Goal: Task Accomplishment & Management: Manage account settings

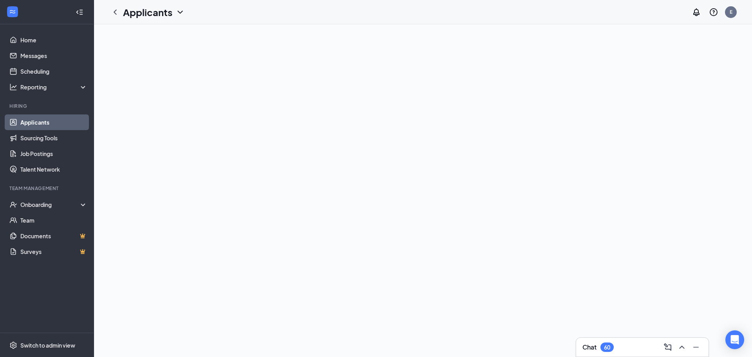
click at [54, 124] on link "Applicants" at bounding box center [53, 122] width 67 height 16
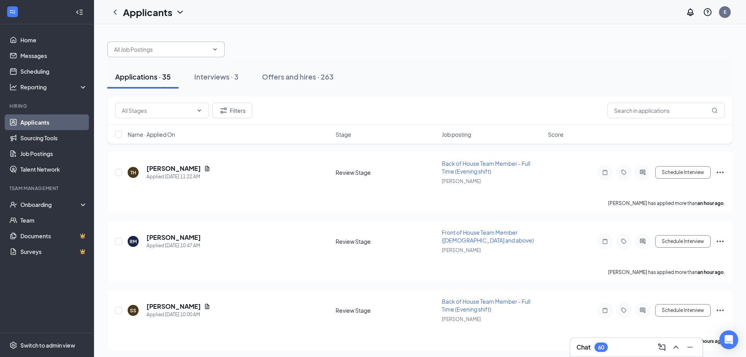
click at [158, 51] on input "text" at bounding box center [161, 49] width 95 height 9
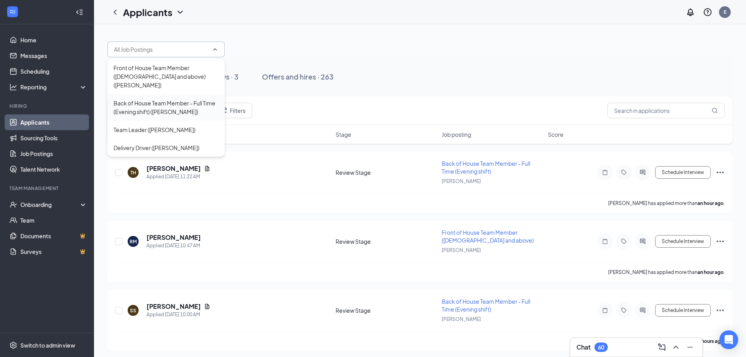
click at [173, 99] on div "Back of House Team Member - Full Time (Evening shift) ([PERSON_NAME])" at bounding box center [166, 107] width 105 height 17
type input "Back of House Team Member - Full Time (Evening shift) ([PERSON_NAME])"
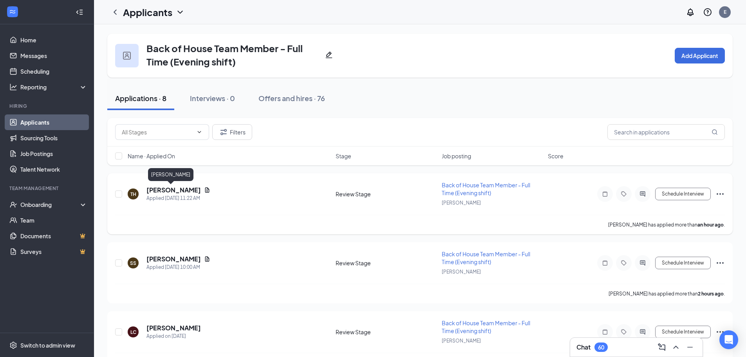
click at [162, 192] on h5 "[PERSON_NAME]" at bounding box center [173, 190] width 54 height 9
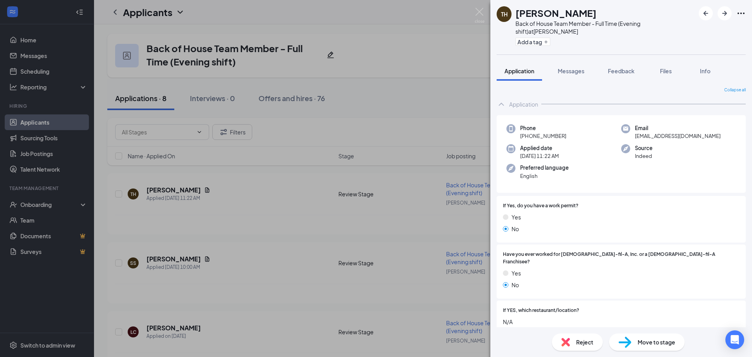
click at [244, 229] on div "TH [PERSON_NAME] Back of House Team Member - Full Time (Evening shift) at [PERS…" at bounding box center [376, 178] width 752 height 357
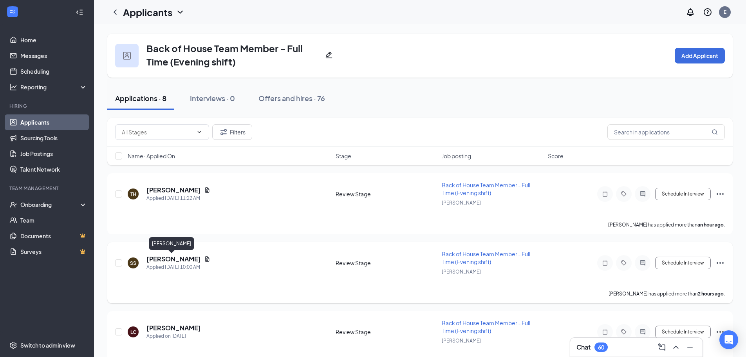
click at [170, 259] on h5 "[PERSON_NAME]" at bounding box center [173, 258] width 54 height 9
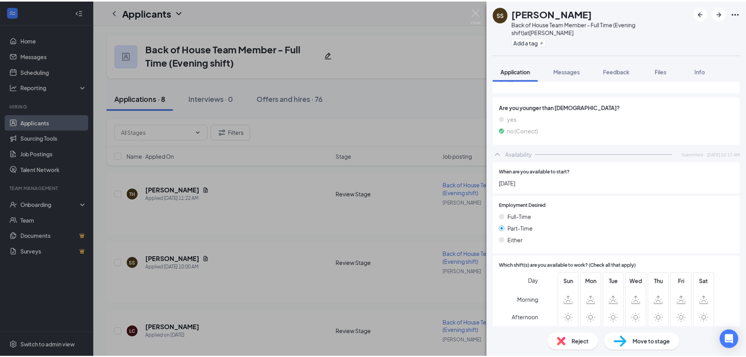
scroll to position [431, 0]
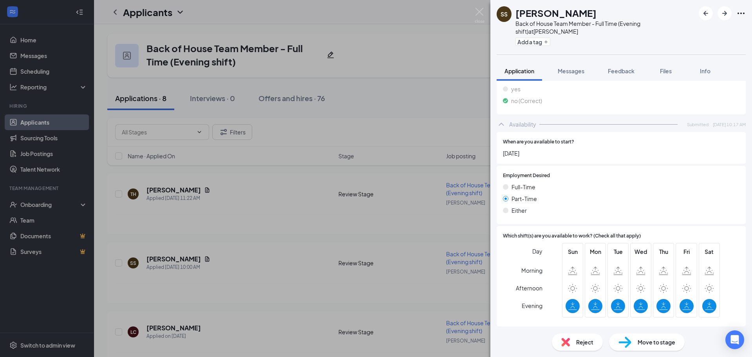
click at [307, 229] on div "SS [PERSON_NAME] Back of House Team Member - Full Time (Evening shift) at [PERS…" at bounding box center [376, 178] width 752 height 357
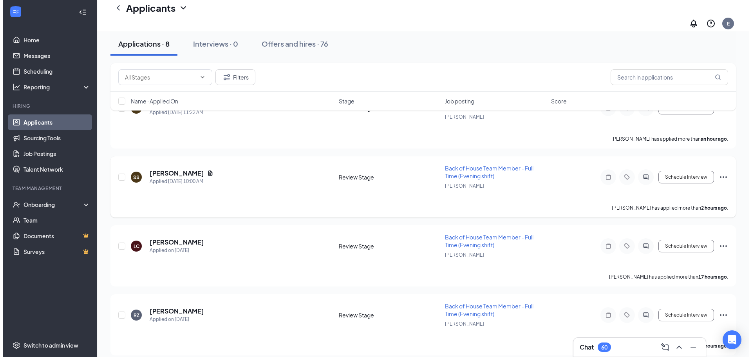
scroll to position [117, 0]
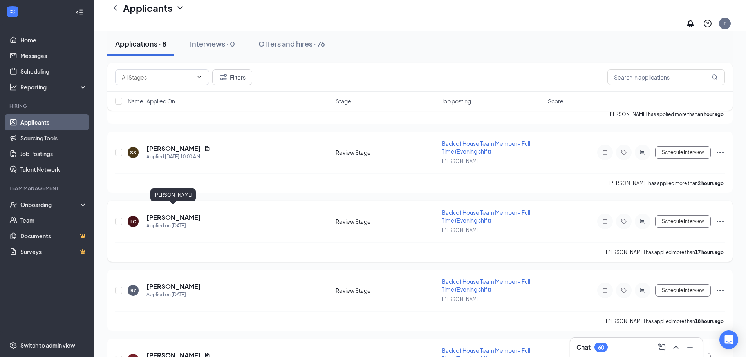
click at [166, 213] on h5 "[PERSON_NAME]" at bounding box center [173, 217] width 54 height 9
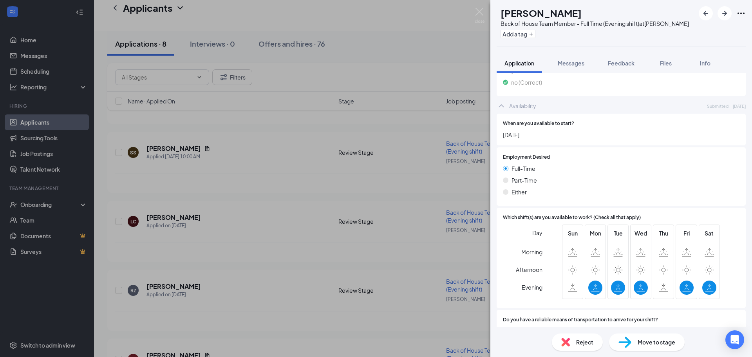
scroll to position [422, 0]
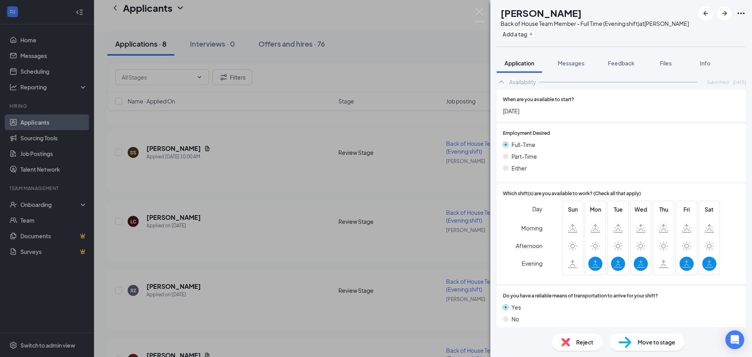
click at [331, 227] on div "LC [PERSON_NAME] Back of House Team Member - Full Time (Evening shift) at [PERS…" at bounding box center [376, 178] width 752 height 357
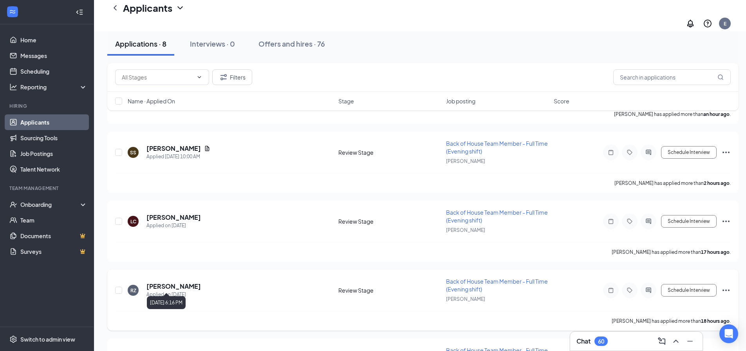
click at [167, 291] on div "Applied on [DATE]" at bounding box center [173, 295] width 54 height 8
click at [171, 282] on h5 "[PERSON_NAME]" at bounding box center [173, 286] width 54 height 9
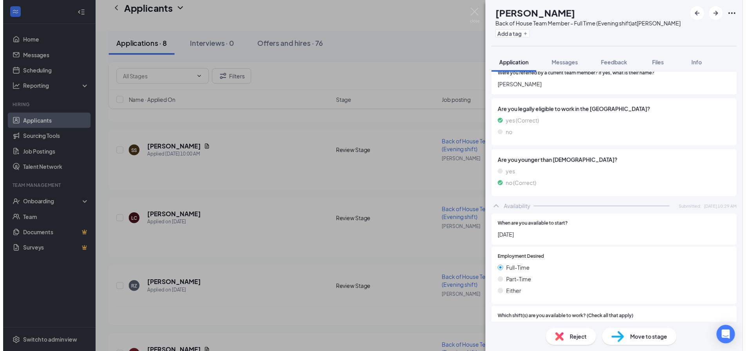
scroll to position [313, 0]
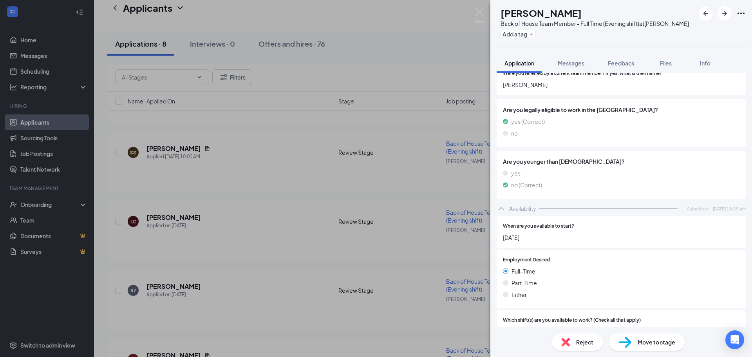
click at [267, 253] on div "RZ [PERSON_NAME] Back of House Team Member - Full Time (Evening shift) at [PERS…" at bounding box center [376, 178] width 752 height 357
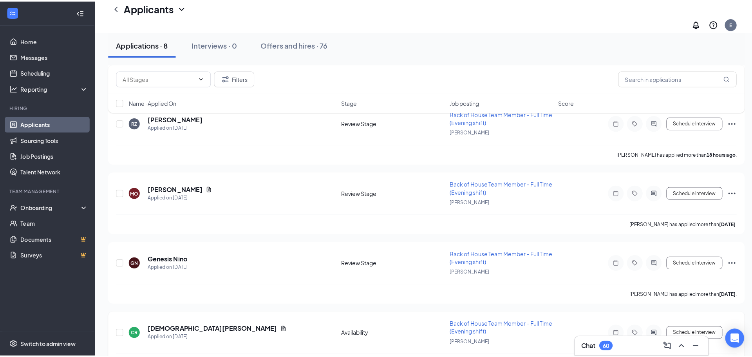
scroll to position [313, 0]
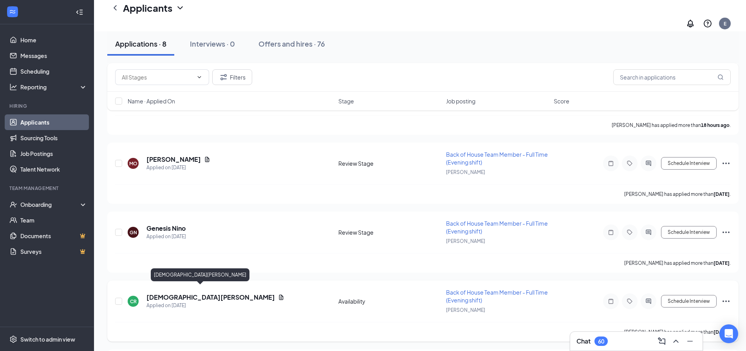
click at [175, 293] on h5 "[DEMOGRAPHIC_DATA][PERSON_NAME]" at bounding box center [210, 297] width 128 height 9
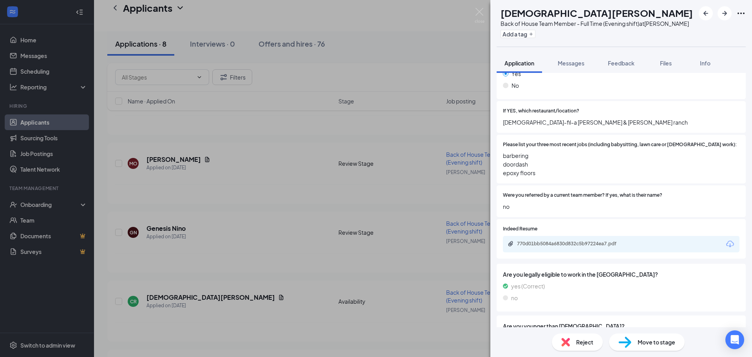
scroll to position [196, 0]
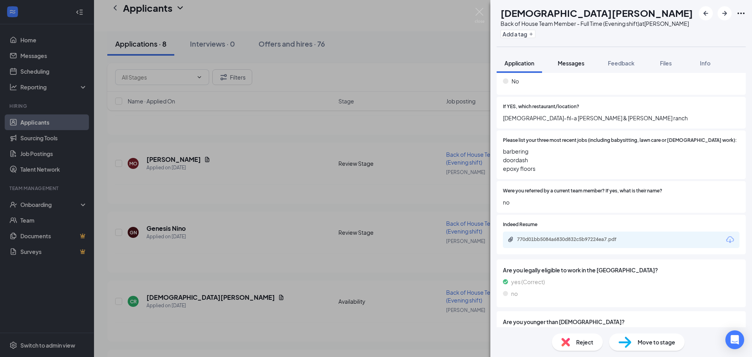
click at [567, 61] on span "Messages" at bounding box center [571, 63] width 27 height 7
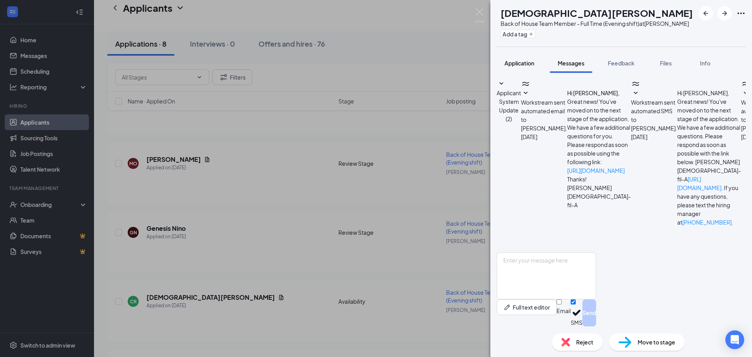
scroll to position [2, 0]
click at [515, 64] on span "Application" at bounding box center [519, 63] width 30 height 7
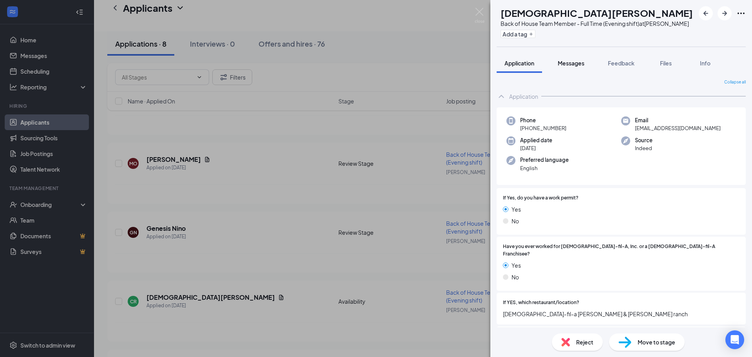
click at [572, 65] on span "Messages" at bounding box center [571, 63] width 27 height 7
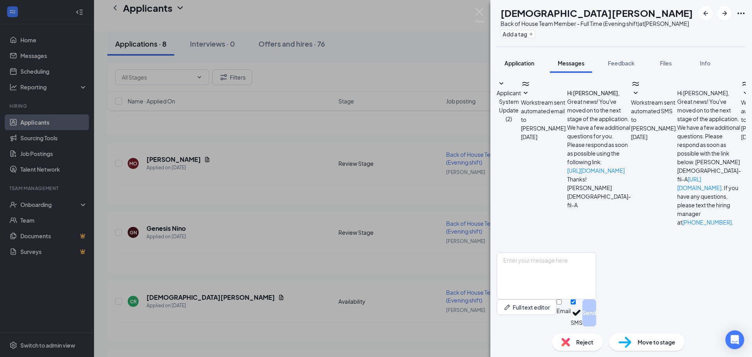
click at [517, 65] on span "Application" at bounding box center [519, 63] width 30 height 7
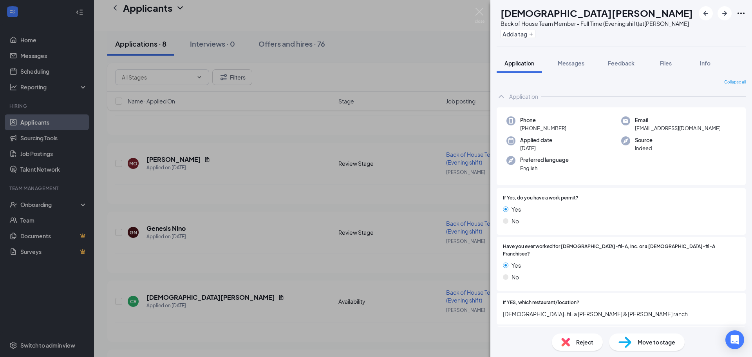
click at [340, 54] on div "CR [PERSON_NAME] Back of House Team Member - Full Time (Evening shift) at [PERS…" at bounding box center [376, 178] width 752 height 357
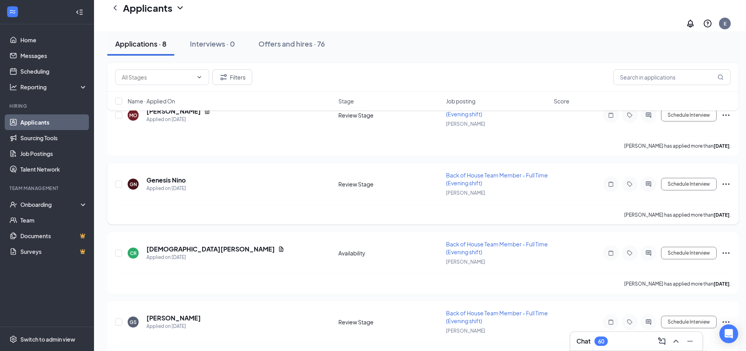
scroll to position [375, 0]
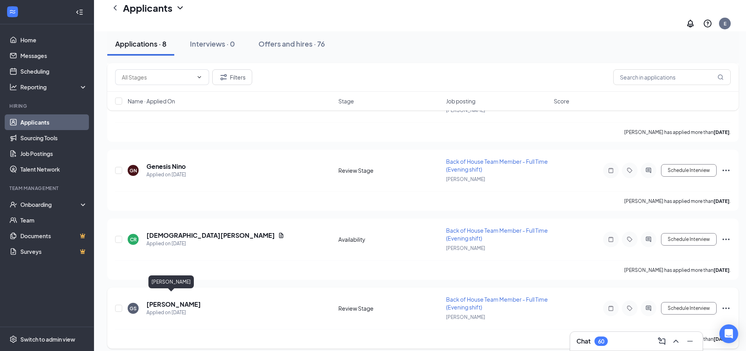
click at [159, 300] on h5 "[PERSON_NAME]" at bounding box center [173, 304] width 54 height 9
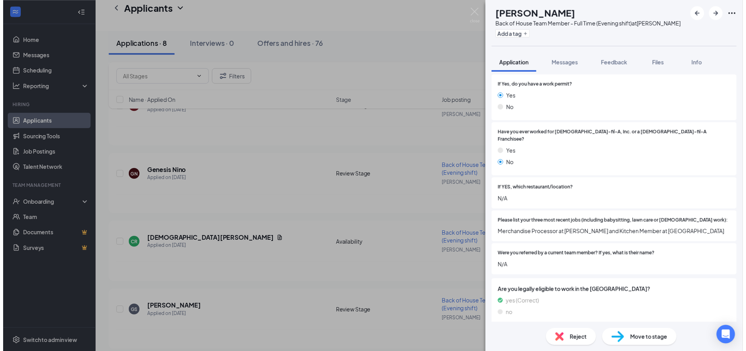
scroll to position [109, 0]
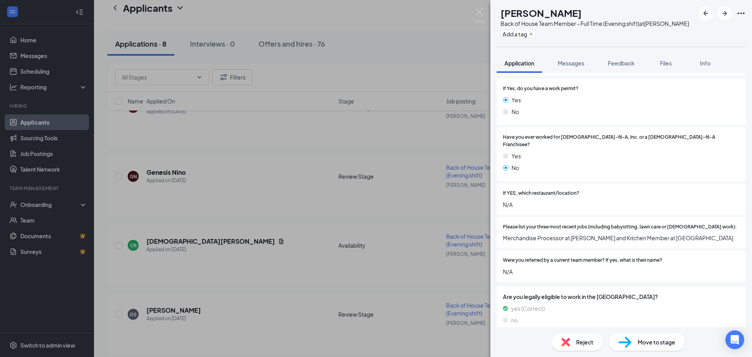
click at [384, 148] on div "GS [PERSON_NAME] Back of House Team Member - Full Time (Evening shift) at [PERS…" at bounding box center [376, 178] width 752 height 357
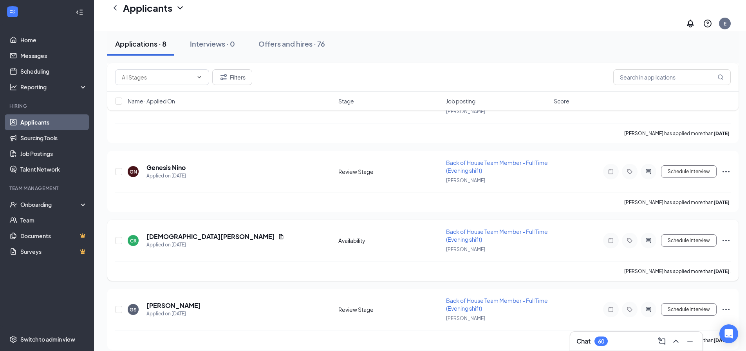
scroll to position [375, 0]
click at [726, 303] on icon "Ellipses" at bounding box center [725, 307] width 9 height 9
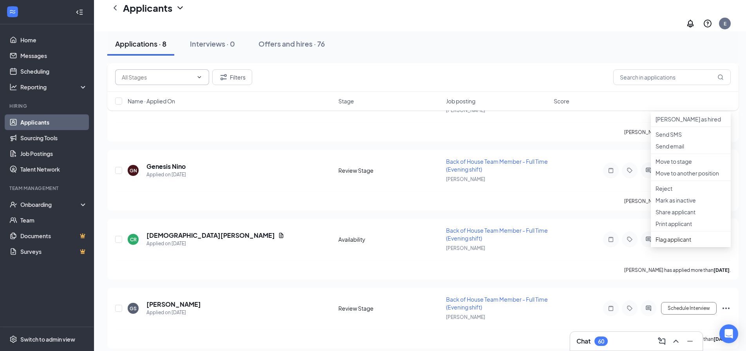
click at [198, 76] on icon "ChevronDown" at bounding box center [200, 77] width 4 height 2
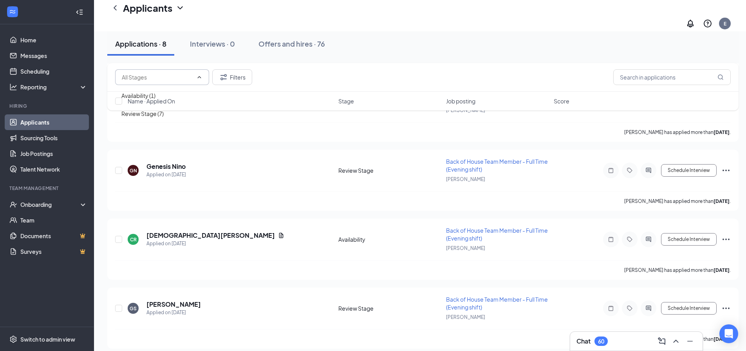
click at [198, 76] on icon "ChevronUp" at bounding box center [199, 77] width 6 height 6
click at [213, 42] on div "Interviews · 0" at bounding box center [212, 44] width 45 height 10
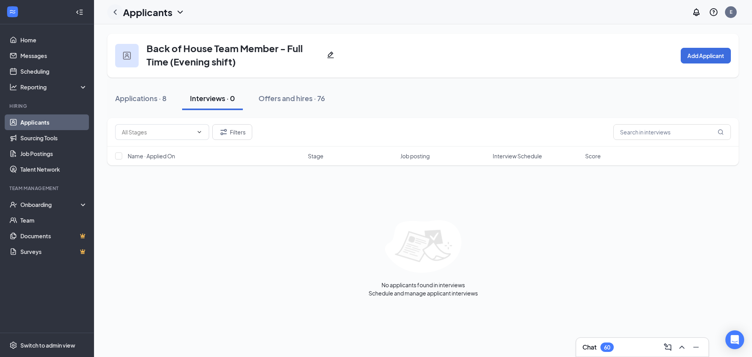
click at [112, 12] on icon "ChevronLeft" at bounding box center [114, 11] width 9 height 9
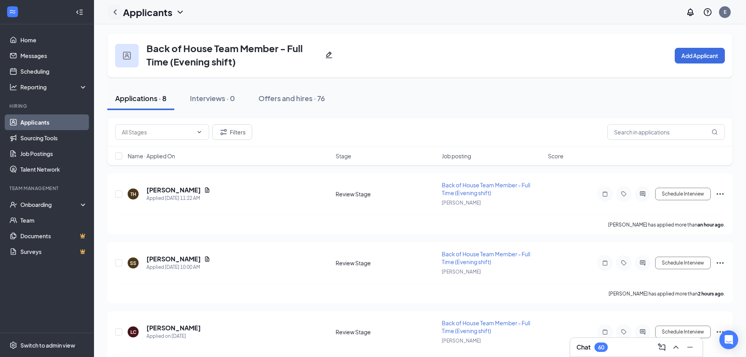
click at [117, 13] on icon "ChevronLeft" at bounding box center [114, 11] width 9 height 9
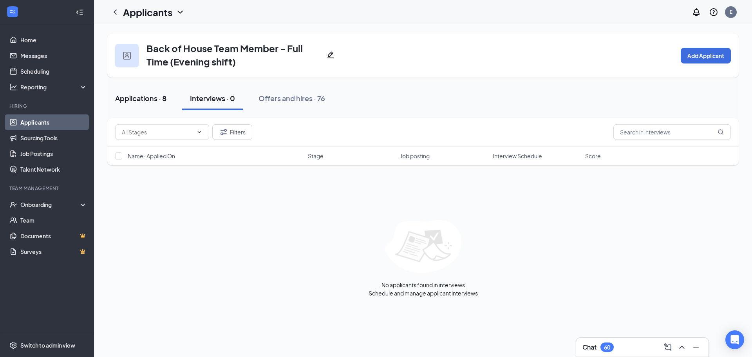
click at [152, 101] on div "Applications · 8" at bounding box center [140, 98] width 51 height 10
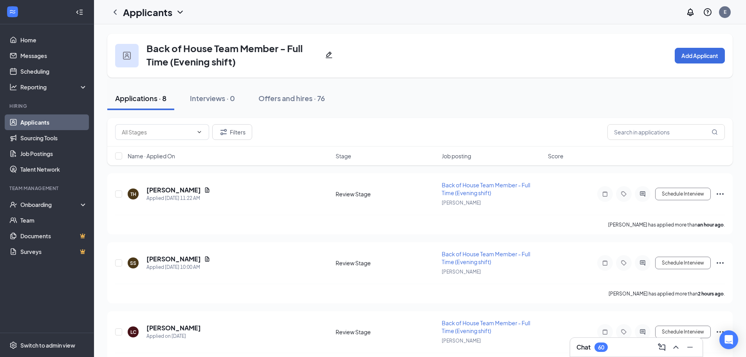
click at [45, 124] on link "Applicants" at bounding box center [53, 122] width 67 height 16
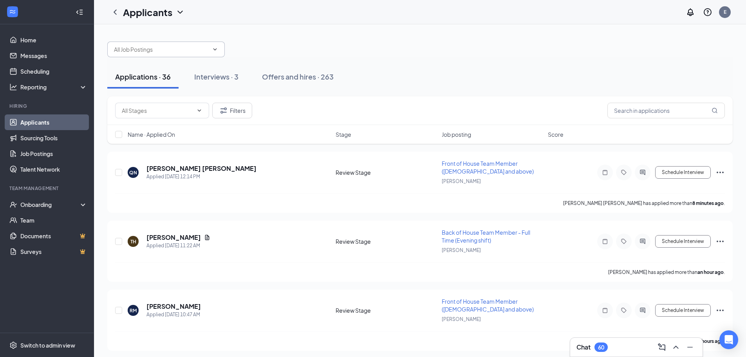
click at [188, 52] on input "text" at bounding box center [161, 49] width 95 height 9
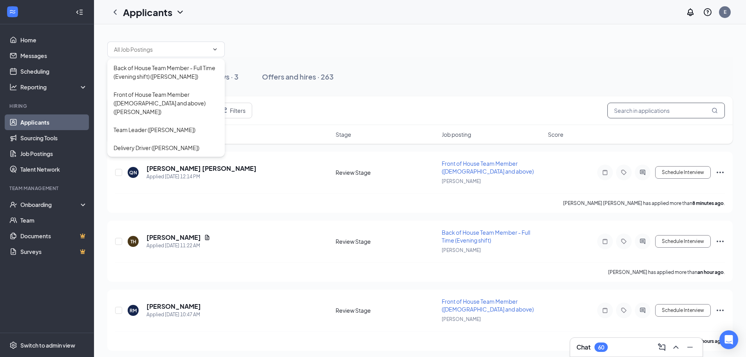
click at [646, 113] on input "text" at bounding box center [665, 111] width 117 height 16
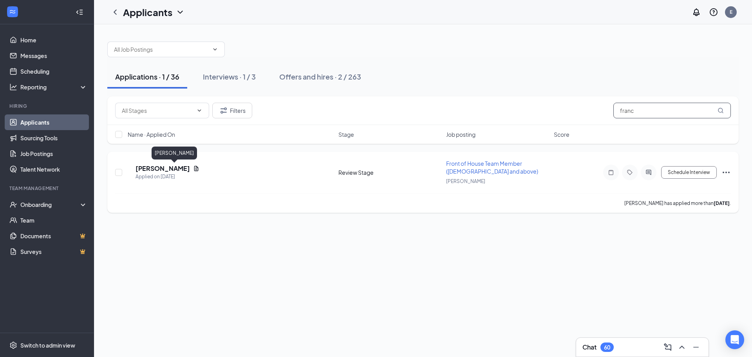
type input "franc"
click at [178, 170] on h5 "[PERSON_NAME]" at bounding box center [162, 168] width 54 height 9
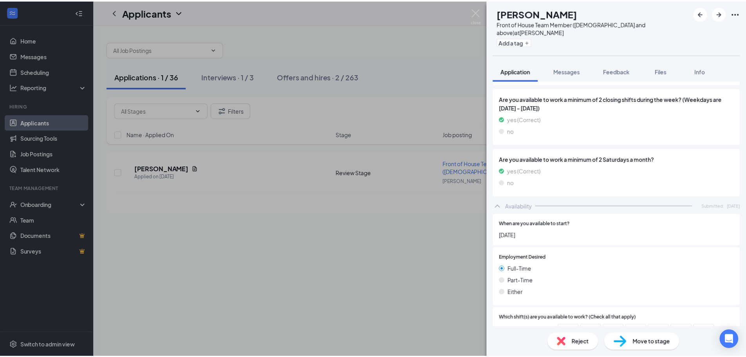
scroll to position [634, 0]
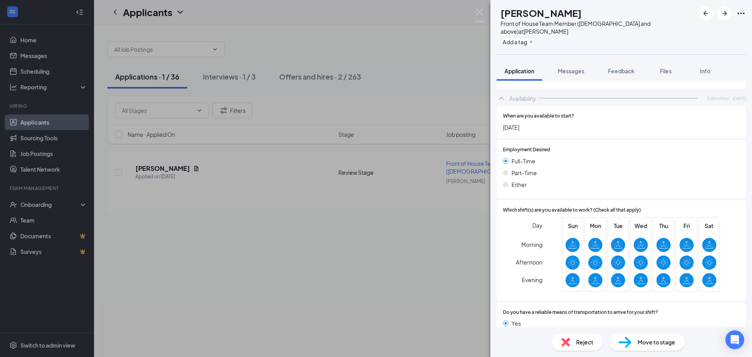
click at [357, 280] on div "FR [PERSON_NAME] Front of House Team Member ([DEMOGRAPHIC_DATA] and above) at […" at bounding box center [376, 178] width 752 height 357
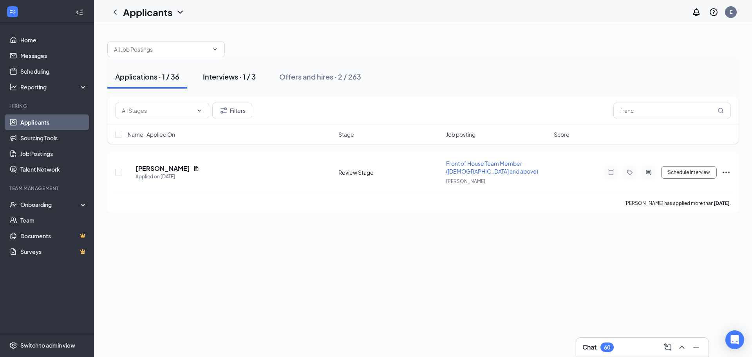
click at [240, 73] on div "Interviews · 1 / 3" at bounding box center [229, 77] width 53 height 10
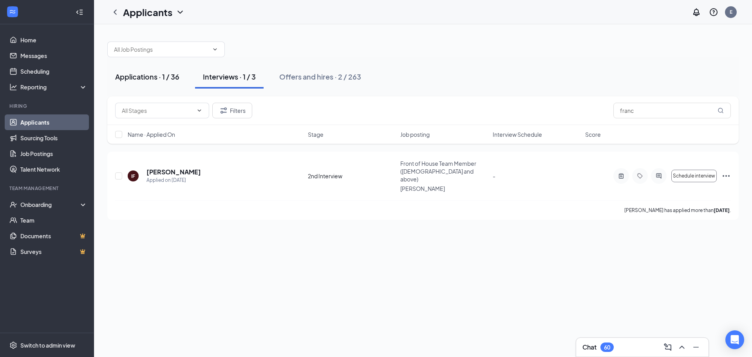
click at [164, 74] on div "Applications · 1 / 36" at bounding box center [147, 77] width 64 height 10
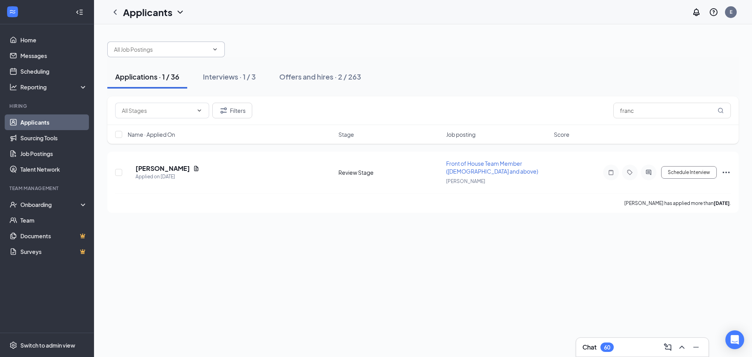
click at [200, 49] on input "text" at bounding box center [161, 49] width 95 height 9
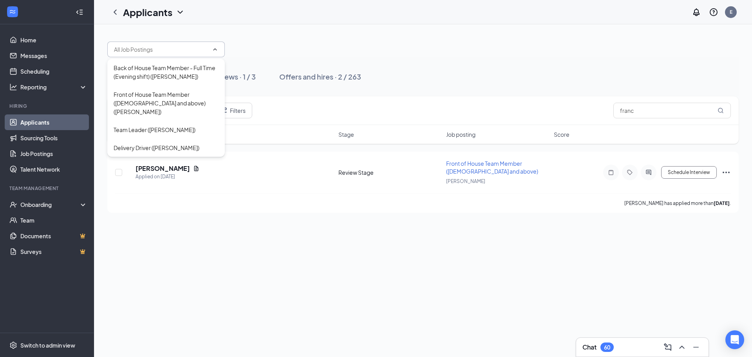
click at [201, 48] on input "text" at bounding box center [161, 49] width 95 height 9
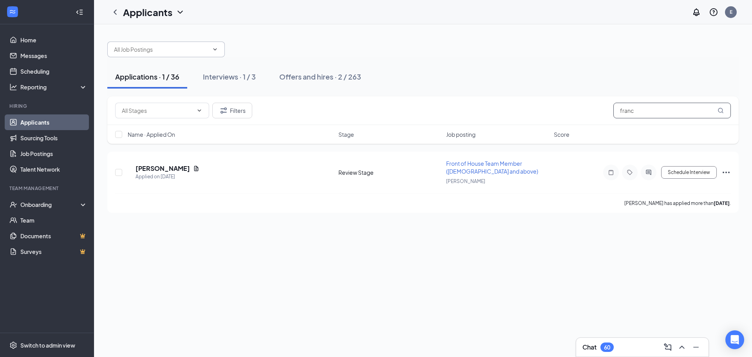
click at [654, 110] on input "franc" at bounding box center [671, 111] width 117 height 16
type input "f"
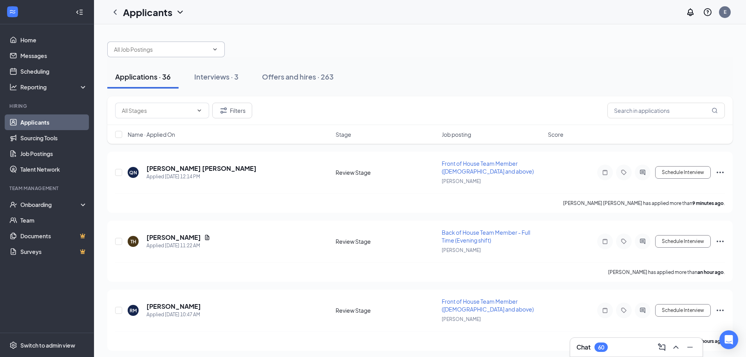
click at [213, 48] on icon "ChevronDown" at bounding box center [215, 49] width 6 height 6
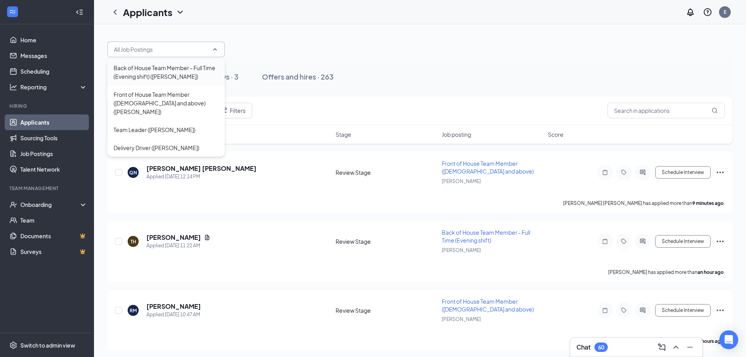
click at [157, 76] on div "Back of House Team Member - Full Time (Evening shift) ([PERSON_NAME])" at bounding box center [166, 71] width 105 height 17
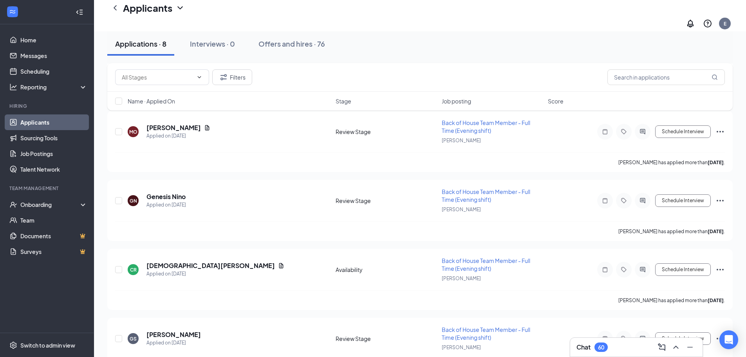
scroll to position [369, 0]
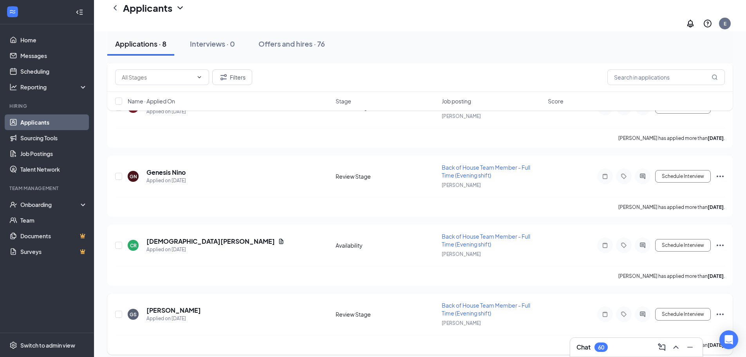
click at [719, 309] on icon "Ellipses" at bounding box center [719, 313] width 9 height 9
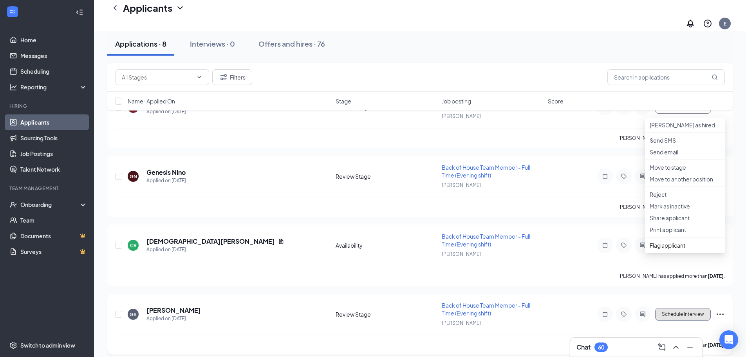
click at [678, 311] on button "Schedule Interview" at bounding box center [683, 314] width 56 height 13
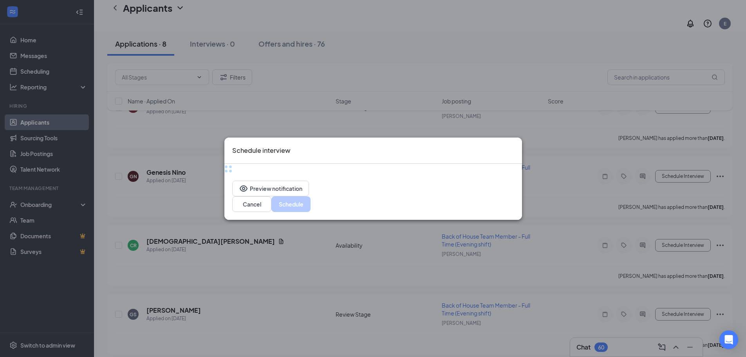
click at [678, 309] on div "Schedule interview Preview notification Cancel Schedule" at bounding box center [373, 178] width 746 height 357
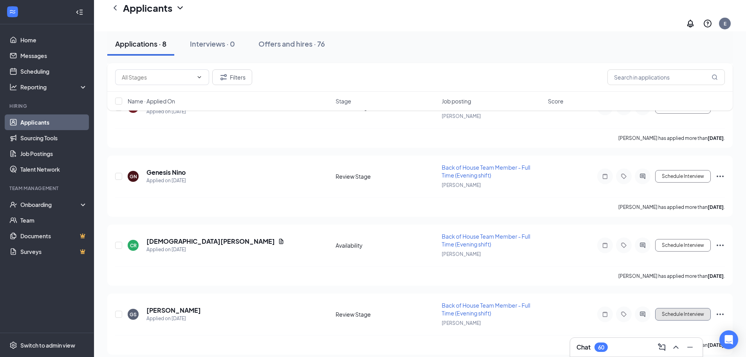
click at [678, 309] on button "Schedule Interview" at bounding box center [683, 314] width 56 height 13
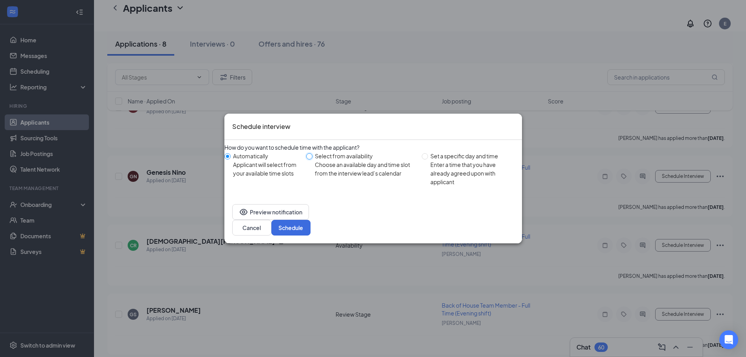
click at [312, 159] on input "Select from availability Choose an available day and time slot from the intervi…" at bounding box center [309, 156] width 6 height 6
radio input "true"
radio input "false"
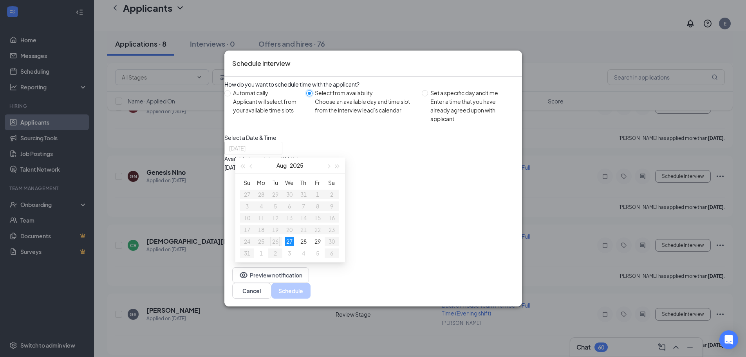
click at [291, 238] on div "27" at bounding box center [289, 240] width 9 height 9
type input "[DATE]"
click at [427, 94] on input "Set a specific day and time Enter a time that you have already agreed upon with…" at bounding box center [425, 93] width 6 height 6
radio input "true"
radio input "false"
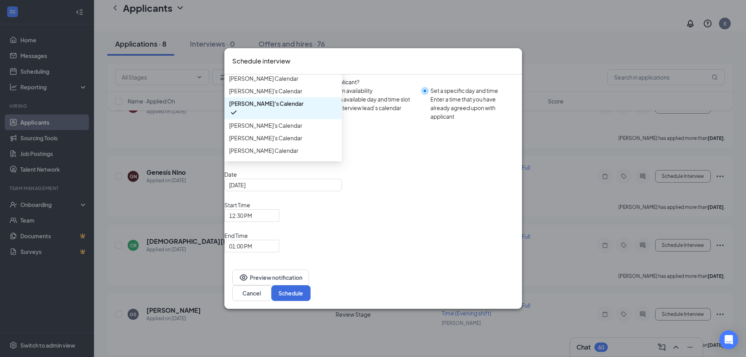
click at [337, 160] on span "[PERSON_NAME]'s Calendar" at bounding box center [283, 154] width 108 height 12
click at [264, 130] on span "[PERSON_NAME]'s Calendar" at bounding box center [265, 125] width 73 height 9
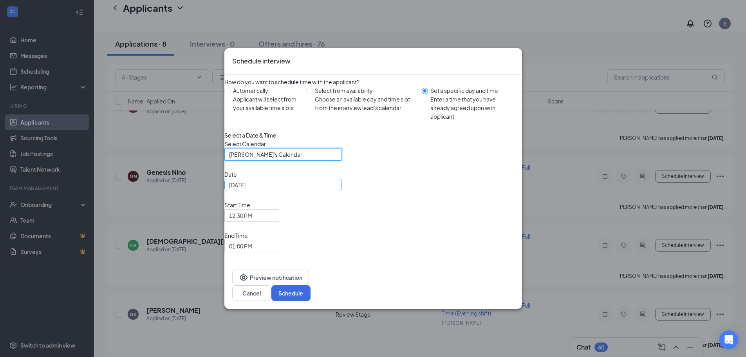
click at [314, 189] on input "[DATE]" at bounding box center [282, 184] width 106 height 9
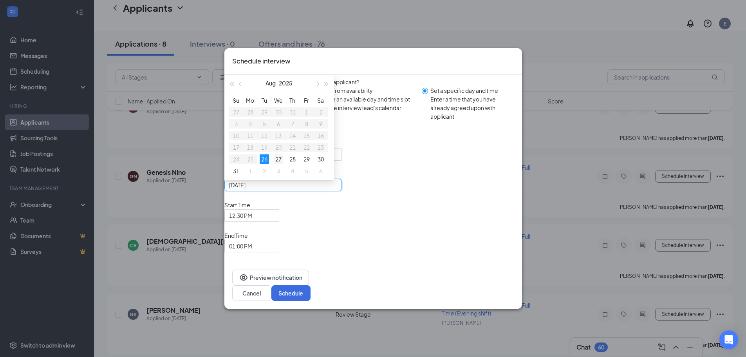
type input "[DATE]"
click at [283, 164] on div "27" at bounding box center [278, 158] width 9 height 9
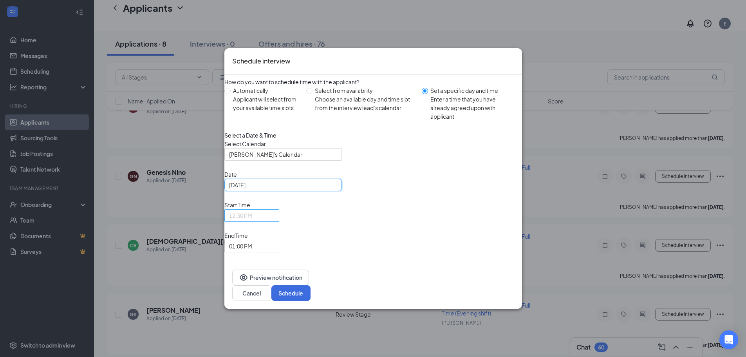
click at [252, 221] on span "12:30 PM" at bounding box center [240, 215] width 23 height 12
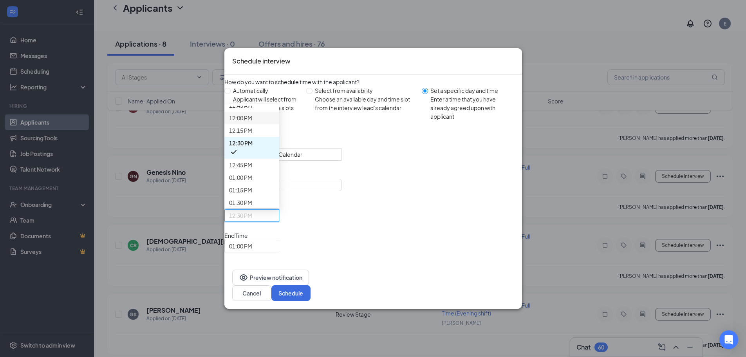
scroll to position [584, 0]
click at [252, 240] on span "01:00 PM" at bounding box center [240, 246] width 23 height 12
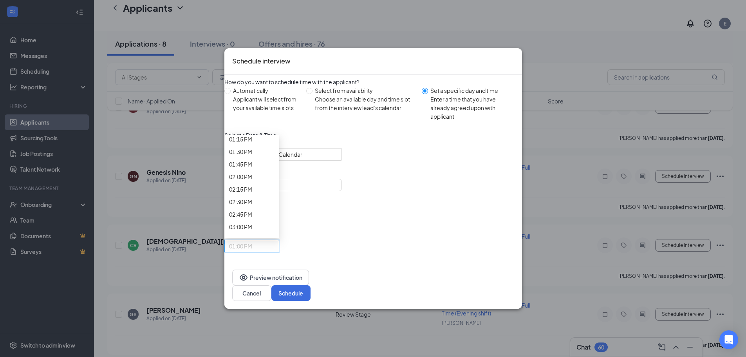
scroll to position [659, 0]
click at [310, 285] on button "Schedule" at bounding box center [290, 293] width 39 height 16
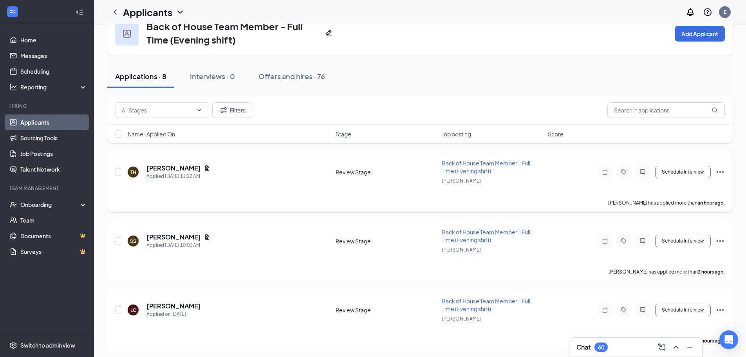
scroll to position [39, 0]
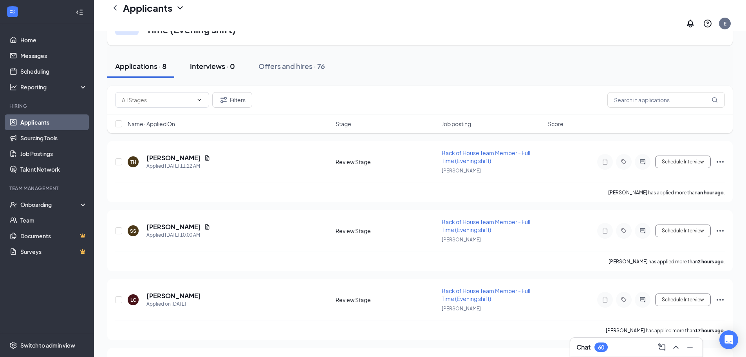
click at [237, 59] on button "Interviews · 0" at bounding box center [212, 65] width 61 height 23
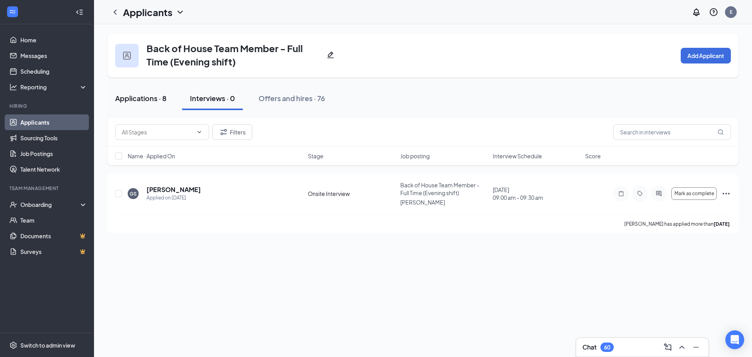
click at [126, 96] on div "Applications · 8" at bounding box center [140, 98] width 51 height 10
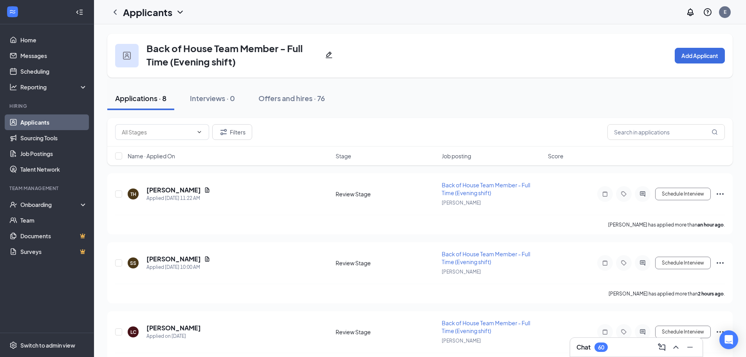
click at [52, 118] on link "Applicants" at bounding box center [53, 122] width 67 height 16
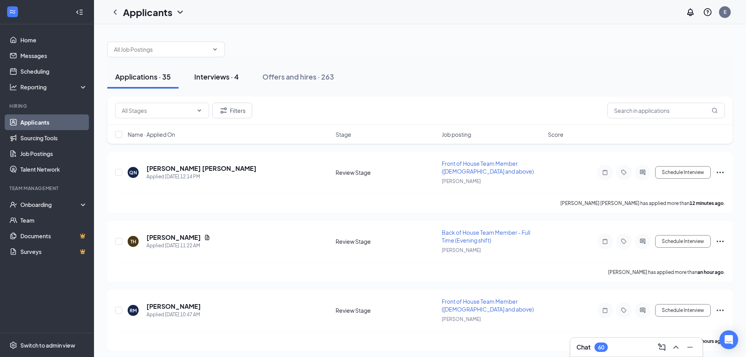
click at [208, 76] on div "Interviews · 4" at bounding box center [216, 77] width 45 height 10
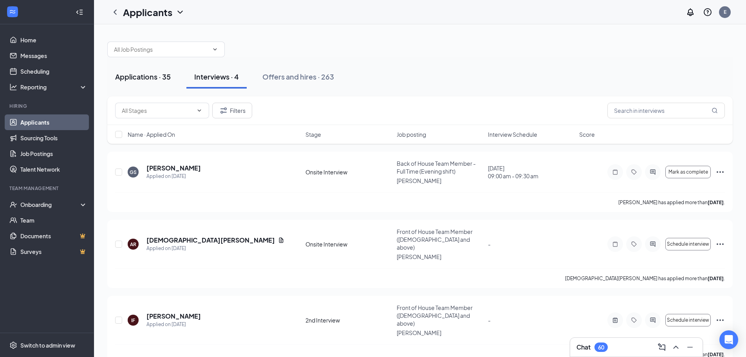
click at [132, 75] on div "Applications · 35" at bounding box center [143, 77] width 56 height 10
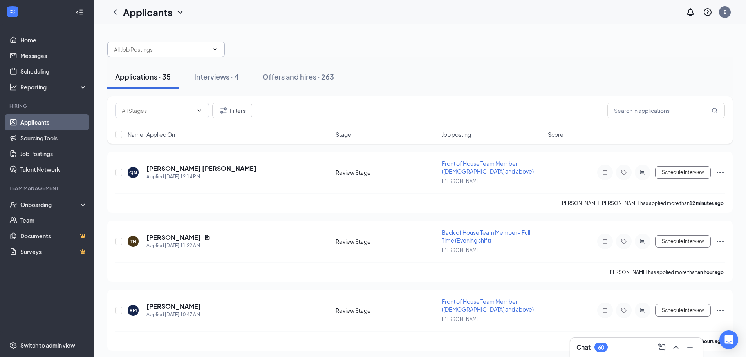
click at [163, 49] on input "text" at bounding box center [161, 49] width 95 height 9
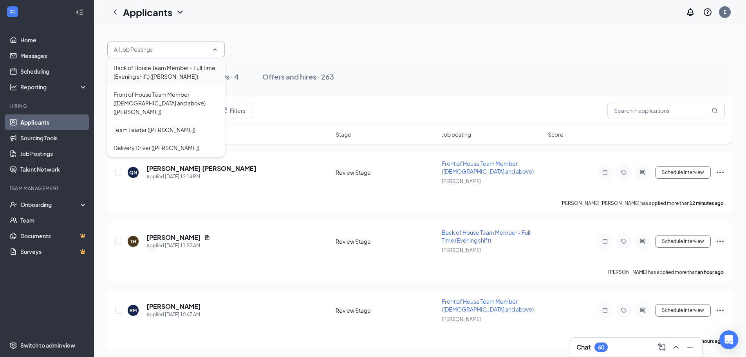
click at [154, 72] on div "Back of House Team Member - Full Time (Evening shift) ([PERSON_NAME])" at bounding box center [166, 71] width 105 height 17
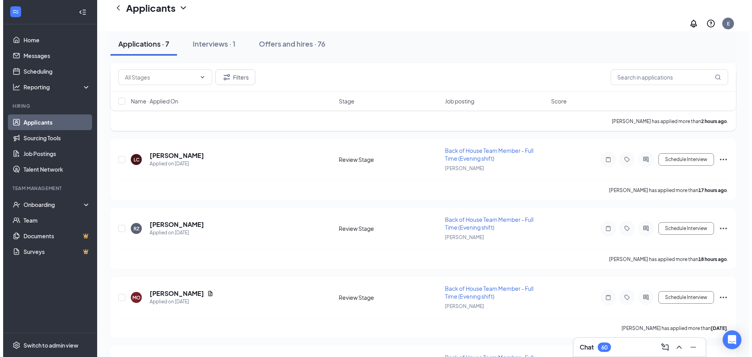
scroll to position [300, 0]
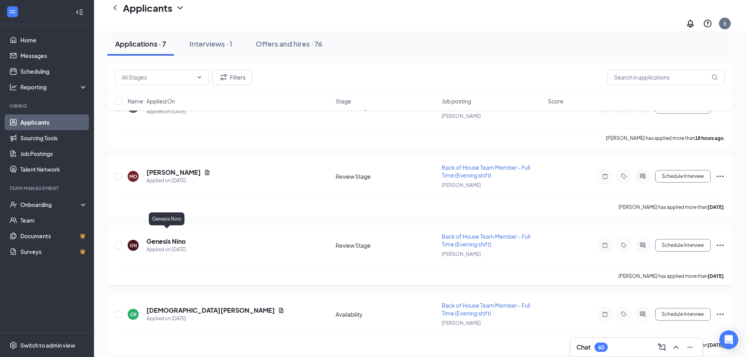
click at [173, 237] on h5 "Genesis Nino" at bounding box center [165, 241] width 39 height 9
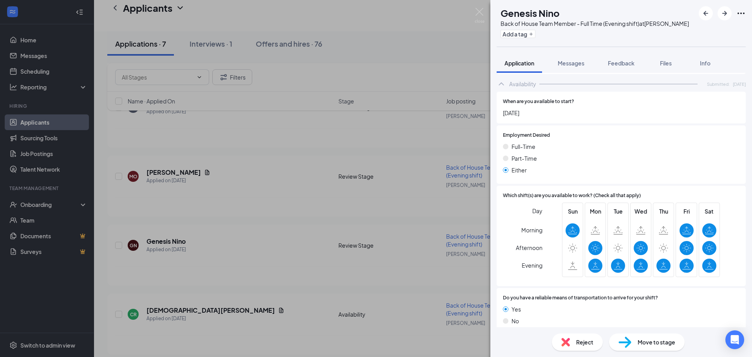
scroll to position [560, 0]
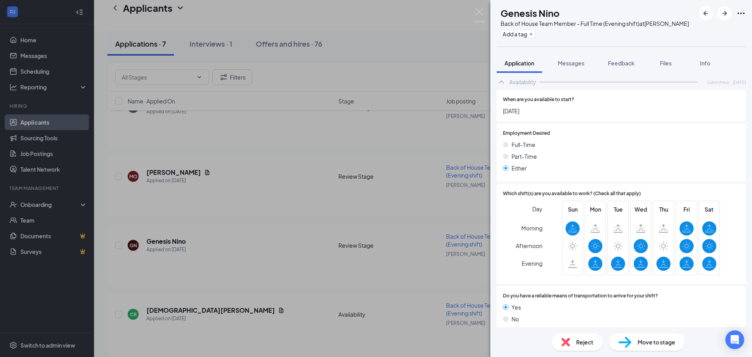
click at [282, 229] on div "GN Genesis Nino Back of House Team Member - Full Time (Evening shift) at [PERSO…" at bounding box center [376, 178] width 752 height 357
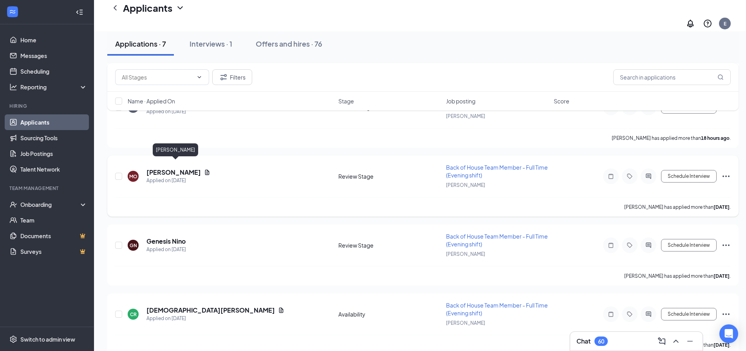
click at [172, 168] on h5 "[PERSON_NAME]" at bounding box center [173, 172] width 54 height 9
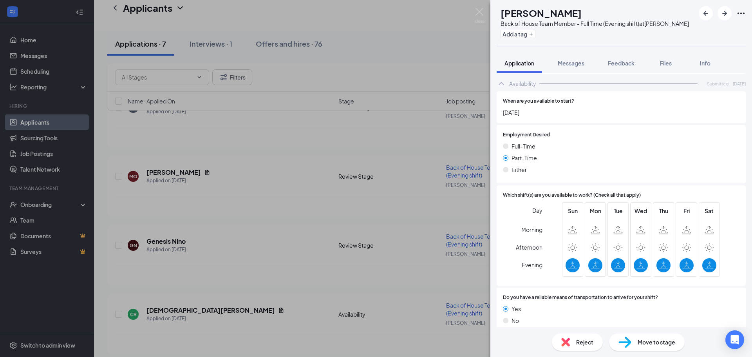
scroll to position [482, 0]
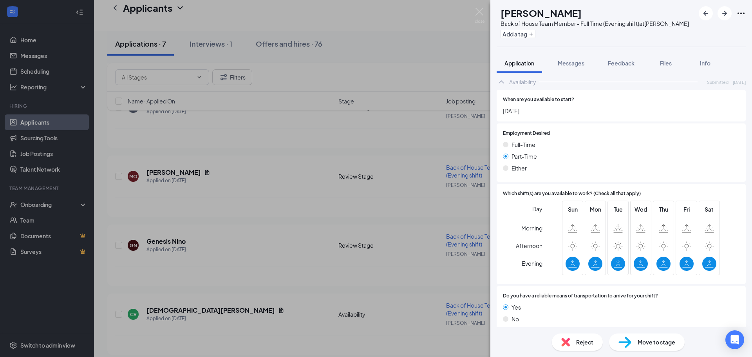
click at [574, 337] on div "Reject" at bounding box center [577, 341] width 51 height 17
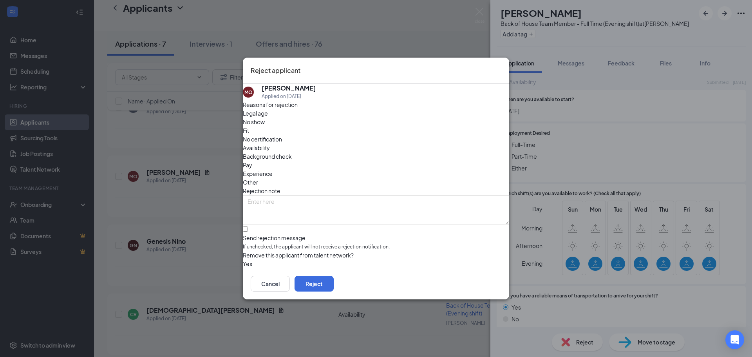
click at [270, 143] on span "Availability" at bounding box center [256, 147] width 27 height 9
click at [334, 283] on button "Reject" at bounding box center [313, 284] width 39 height 16
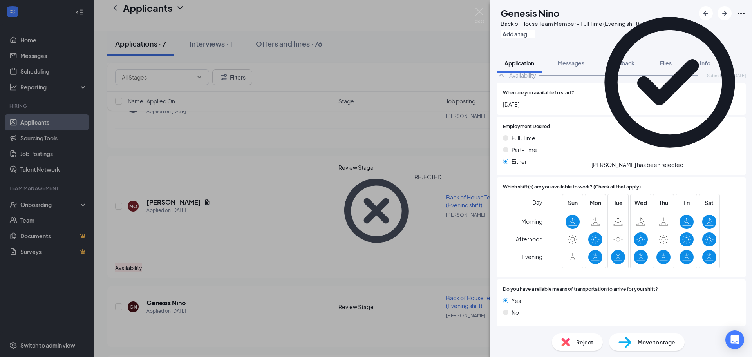
scroll to position [557, 0]
click at [241, 220] on div "GN Genesis Nino Back of House Team Member - Full Time (Evening shift) at [PERSO…" at bounding box center [376, 178] width 752 height 357
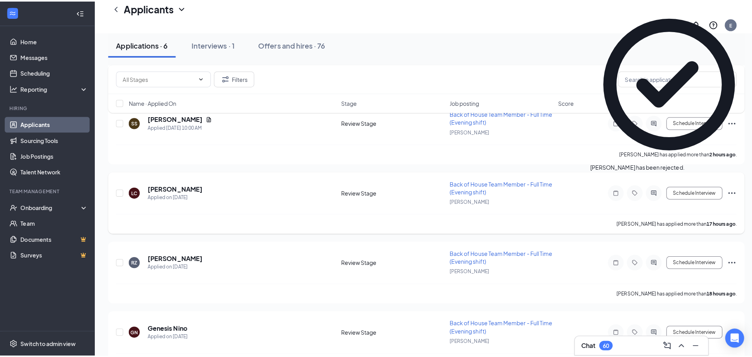
scroll to position [120, 0]
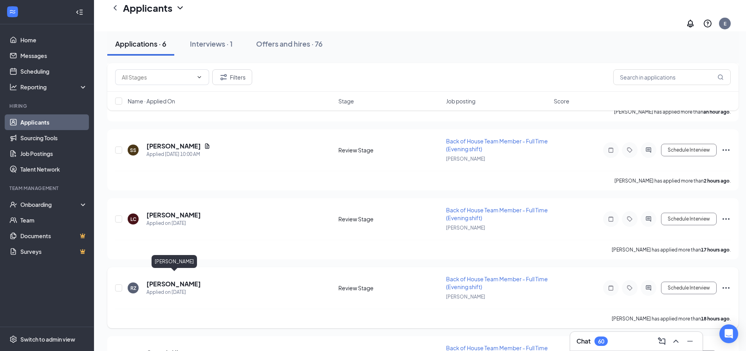
click at [178, 280] on h5 "[PERSON_NAME]" at bounding box center [173, 284] width 54 height 9
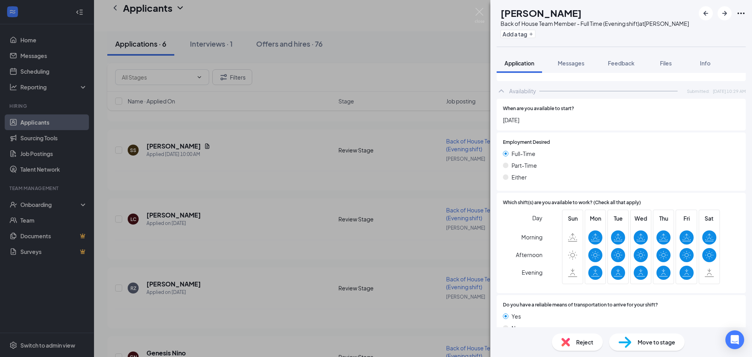
scroll to position [431, 0]
click at [570, 344] on div "Reject" at bounding box center [577, 341] width 51 height 17
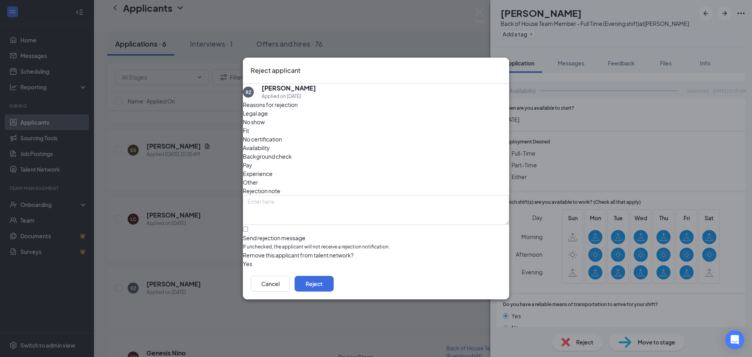
click at [270, 143] on span "Availability" at bounding box center [256, 147] width 27 height 9
click at [334, 287] on button "Reject" at bounding box center [313, 284] width 39 height 16
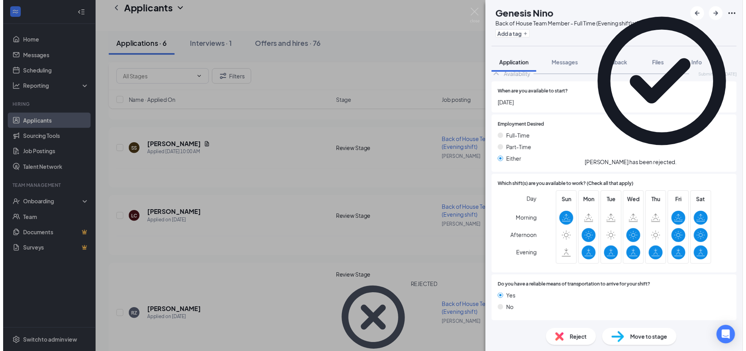
scroll to position [557, 0]
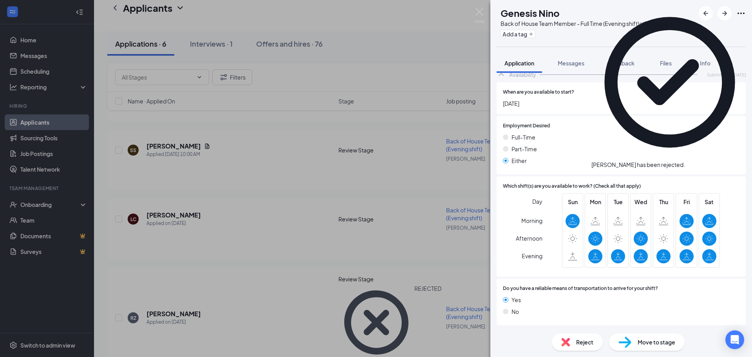
click at [213, 206] on div "GN Genesis Nino Back of House Team Member - Full Time (Evening shift) at [PERSO…" at bounding box center [376, 178] width 752 height 357
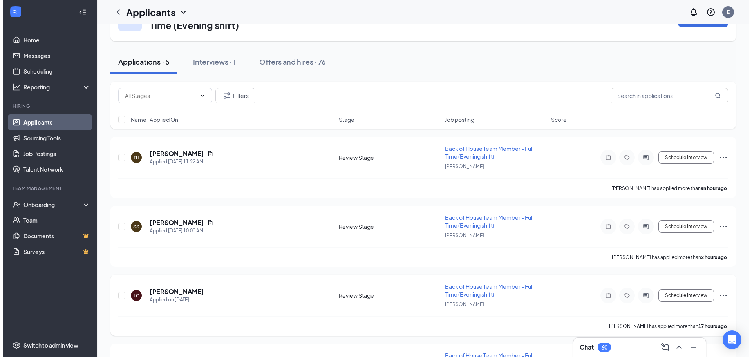
scroll to position [78, 0]
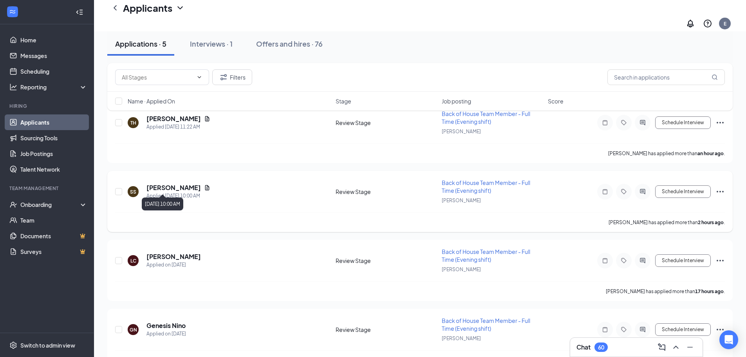
click at [170, 192] on div "Applied [DATE] 10:00 AM" at bounding box center [178, 196] width 64 height 8
click at [169, 183] on h5 "[PERSON_NAME]" at bounding box center [173, 187] width 54 height 9
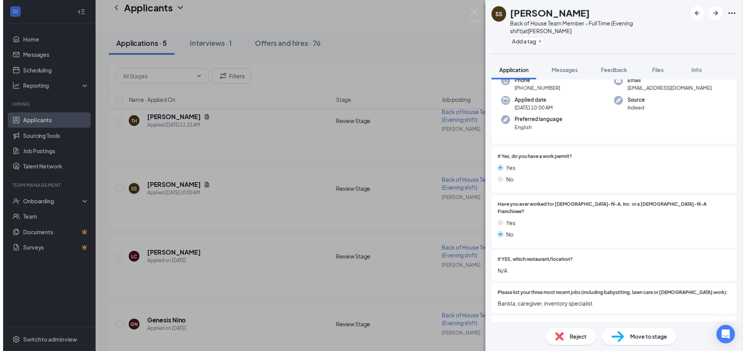
scroll to position [34, 0]
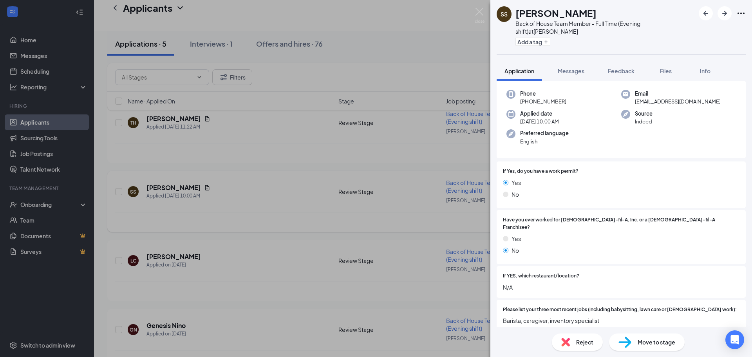
click at [283, 204] on div "SS [PERSON_NAME] Back of House Team Member - Full Time (Evening shift) at [PERS…" at bounding box center [376, 178] width 752 height 357
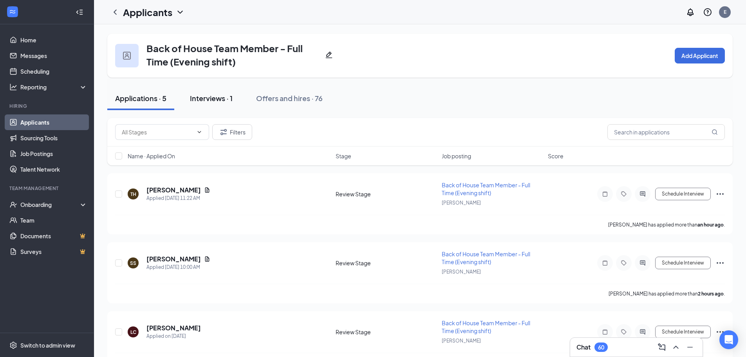
click at [223, 102] on div "Interviews · 1" at bounding box center [211, 98] width 43 height 10
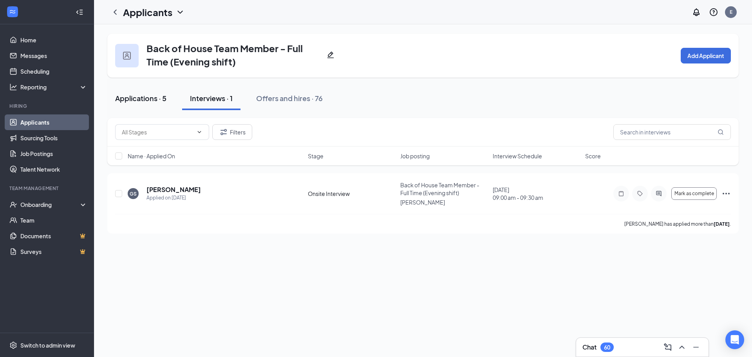
click at [141, 96] on div "Applications · 5" at bounding box center [140, 98] width 51 height 10
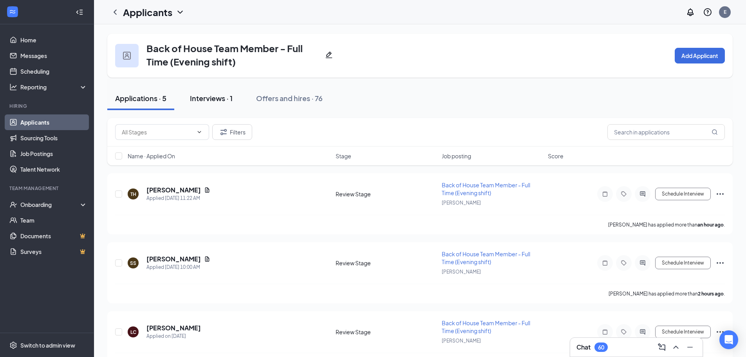
click at [215, 98] on div "Interviews · 1" at bounding box center [211, 98] width 43 height 10
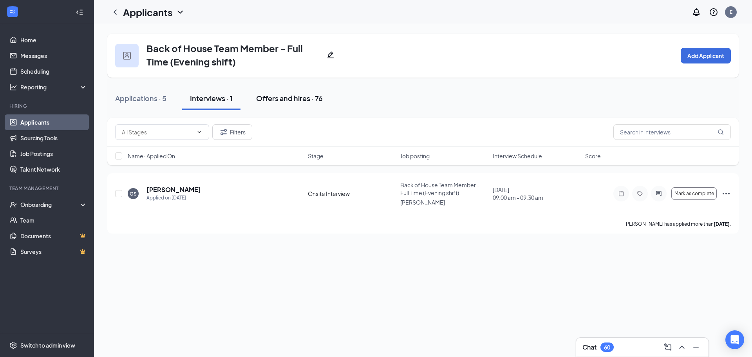
click at [284, 93] on div "Offers and hires · 76" at bounding box center [289, 98] width 67 height 10
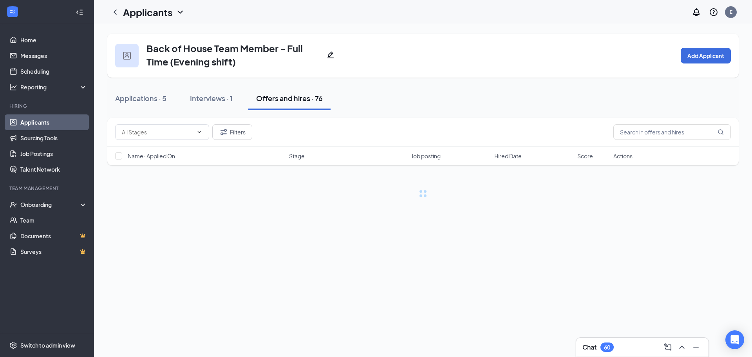
click at [42, 123] on link "Applicants" at bounding box center [53, 122] width 67 height 16
